Goal: Task Accomplishment & Management: Manage account settings

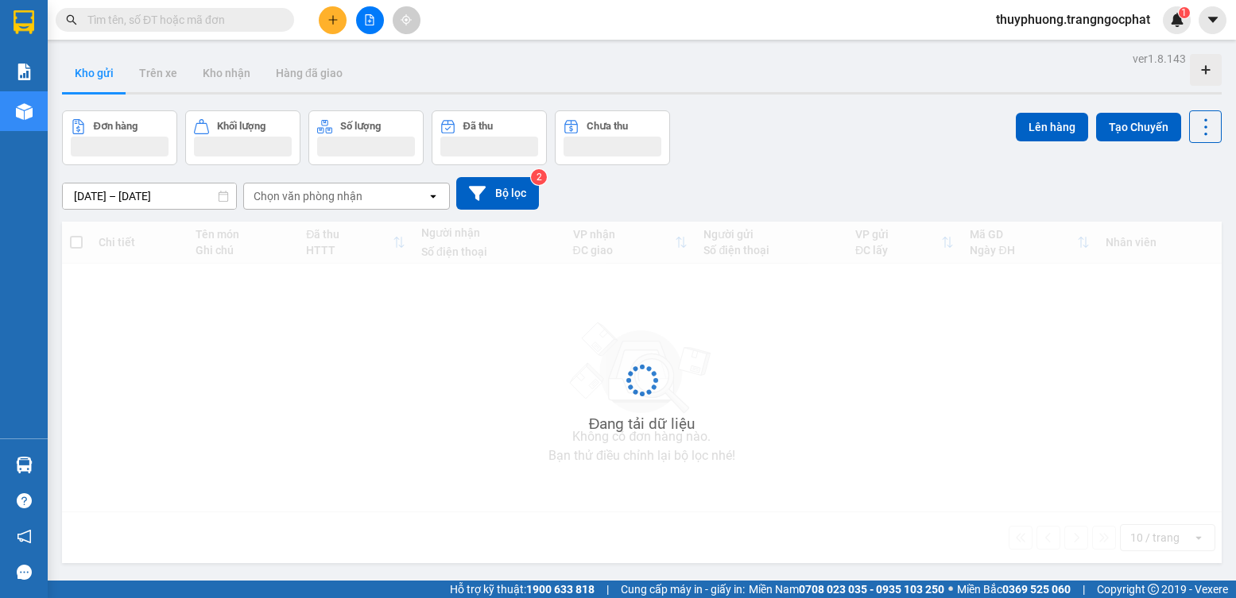
click at [1090, 30] on div "thuyphuong.trangngocphat 1" at bounding box center [1086, 20] width 207 height 28
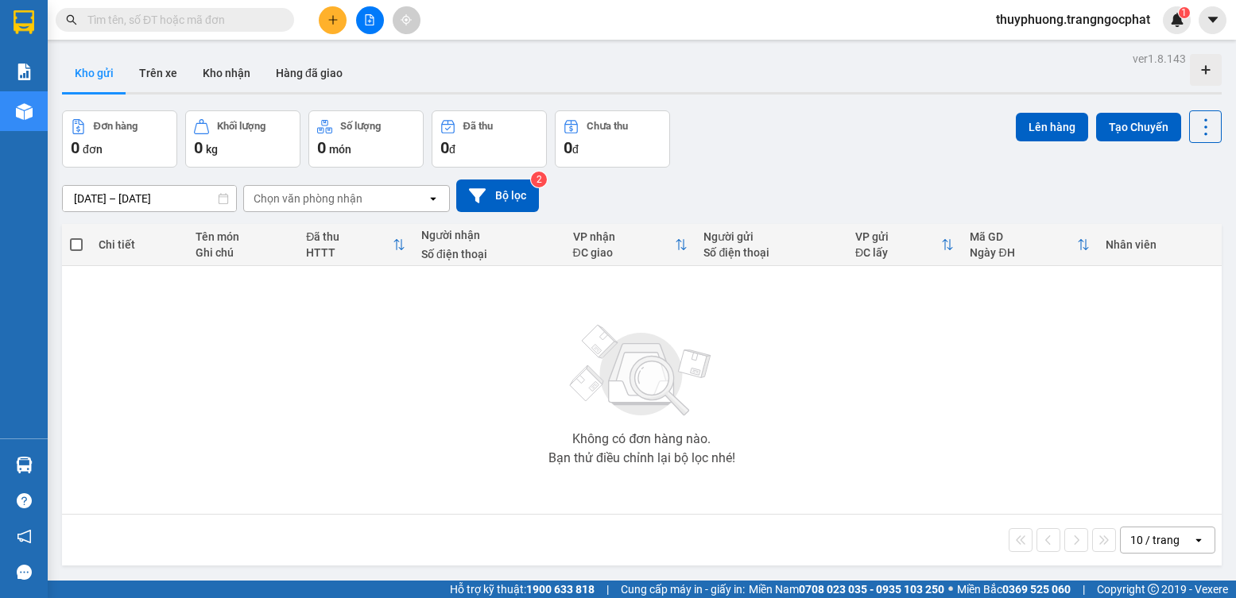
click at [1039, 41] on main "ver 1.8.143 Kho gửi Trên xe Kho nhận Hàng đã giao Đơn hàng 0 đơn Khối lượng 0 k…" at bounding box center [618, 290] width 1236 height 581
click at [1046, 29] on span "thuyphuong.trangngocphat" at bounding box center [1073, 20] width 180 height 20
click at [1030, 53] on span "Đăng xuất" at bounding box center [1078, 49] width 150 height 17
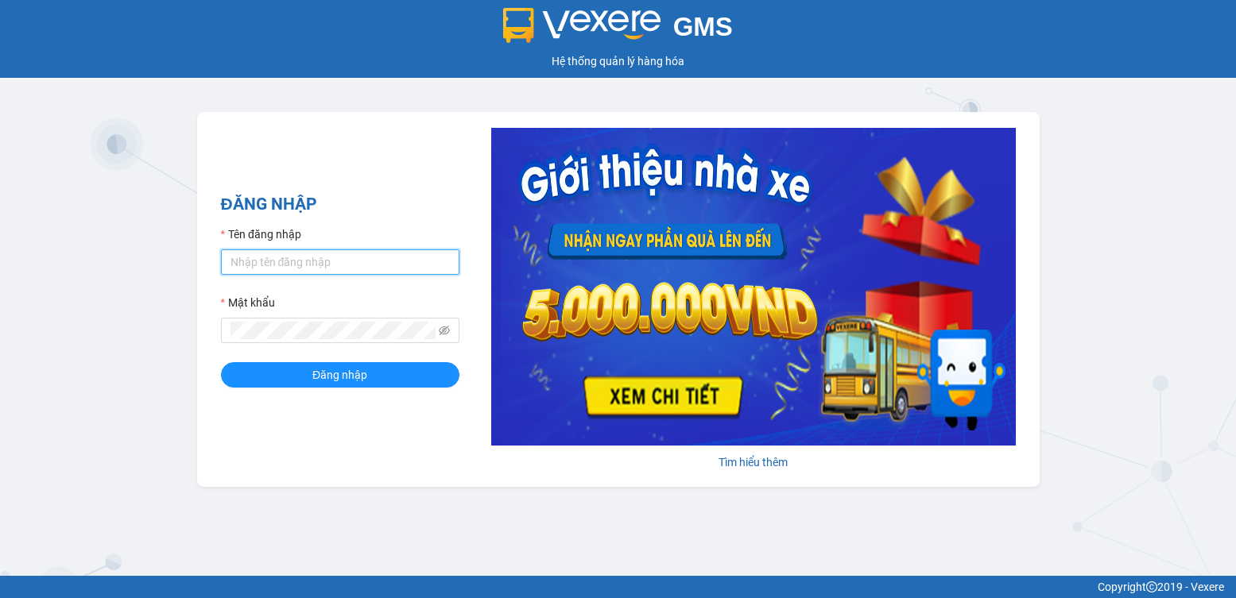
click at [428, 259] on input "Tên đăng nhập" at bounding box center [340, 262] width 238 height 25
type input "thuydung.trangngocphat"
click at [331, 318] on span at bounding box center [340, 330] width 238 height 25
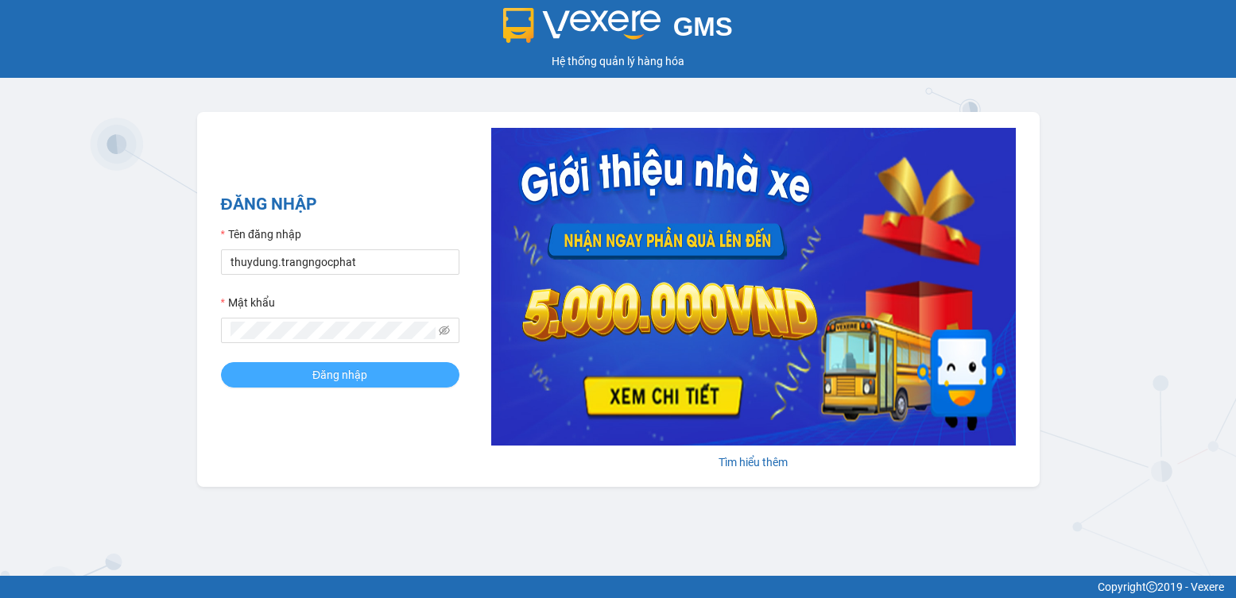
click at [387, 368] on button "Đăng nhập" at bounding box center [340, 374] width 238 height 25
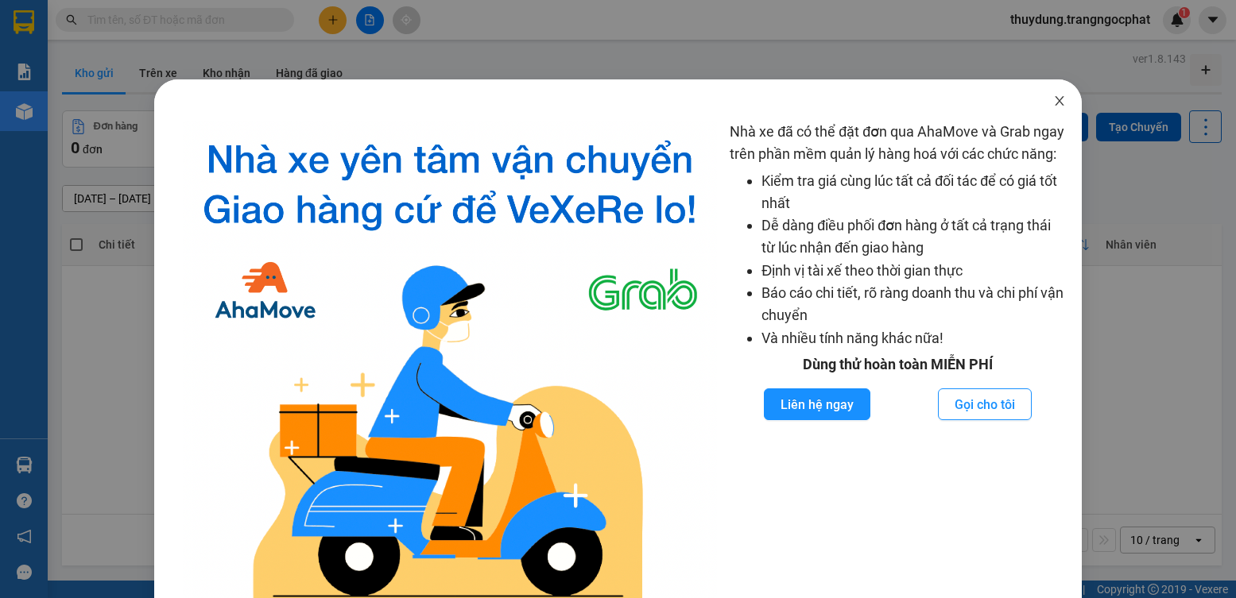
click at [1053, 107] on icon "close" at bounding box center [1059, 101] width 13 height 13
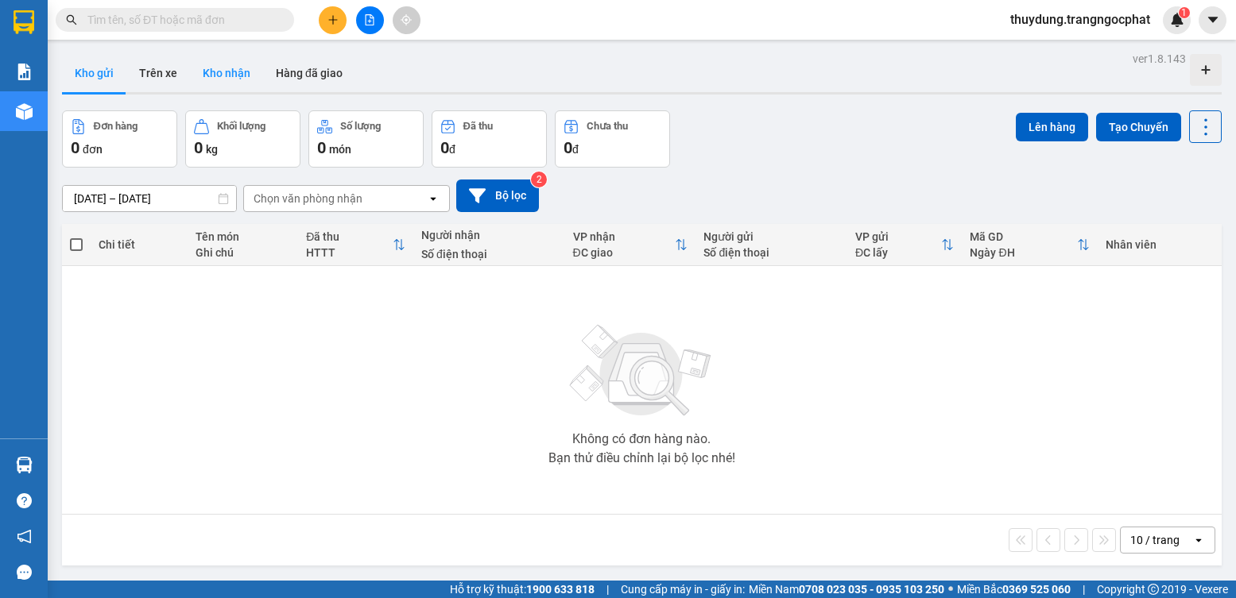
click at [208, 74] on button "Kho nhận" at bounding box center [226, 73] width 73 height 38
